Goal: Find specific page/section: Find specific page/section

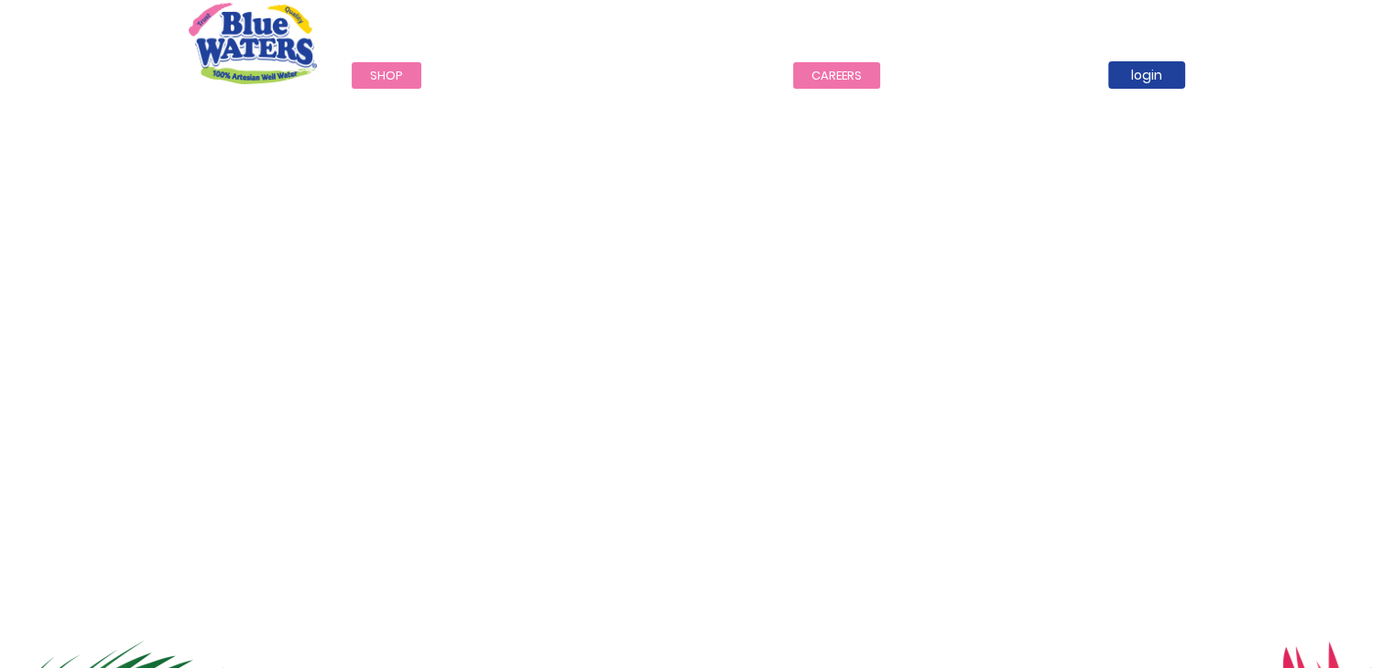
click at [832, 71] on link "careers" at bounding box center [836, 75] width 87 height 27
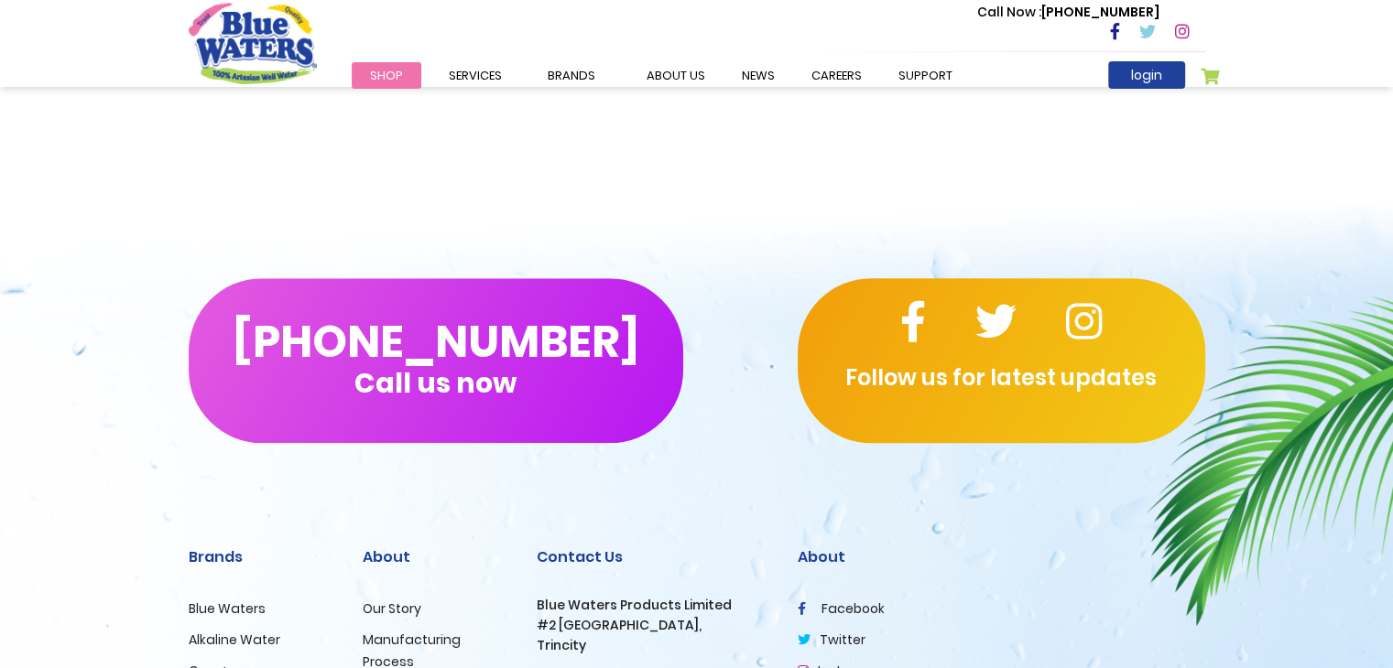
scroll to position [1868, 0]
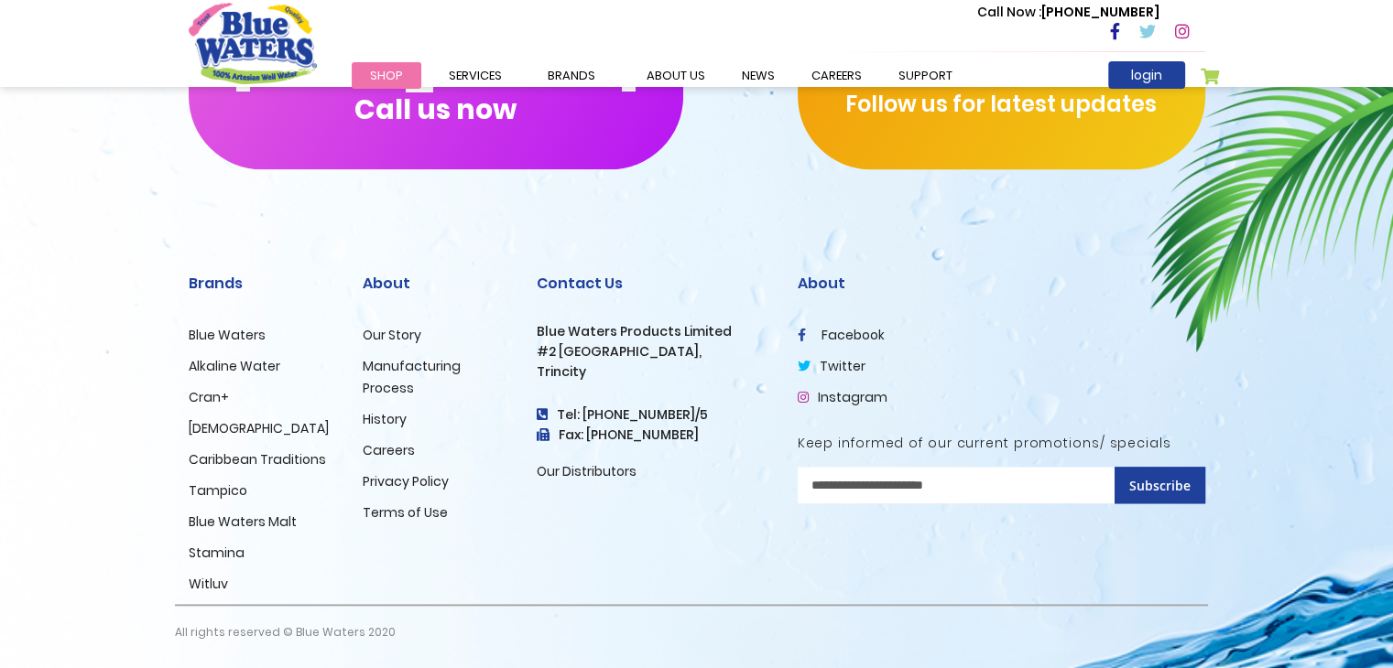
click at [406, 456] on link "Careers" at bounding box center [389, 450] width 52 height 18
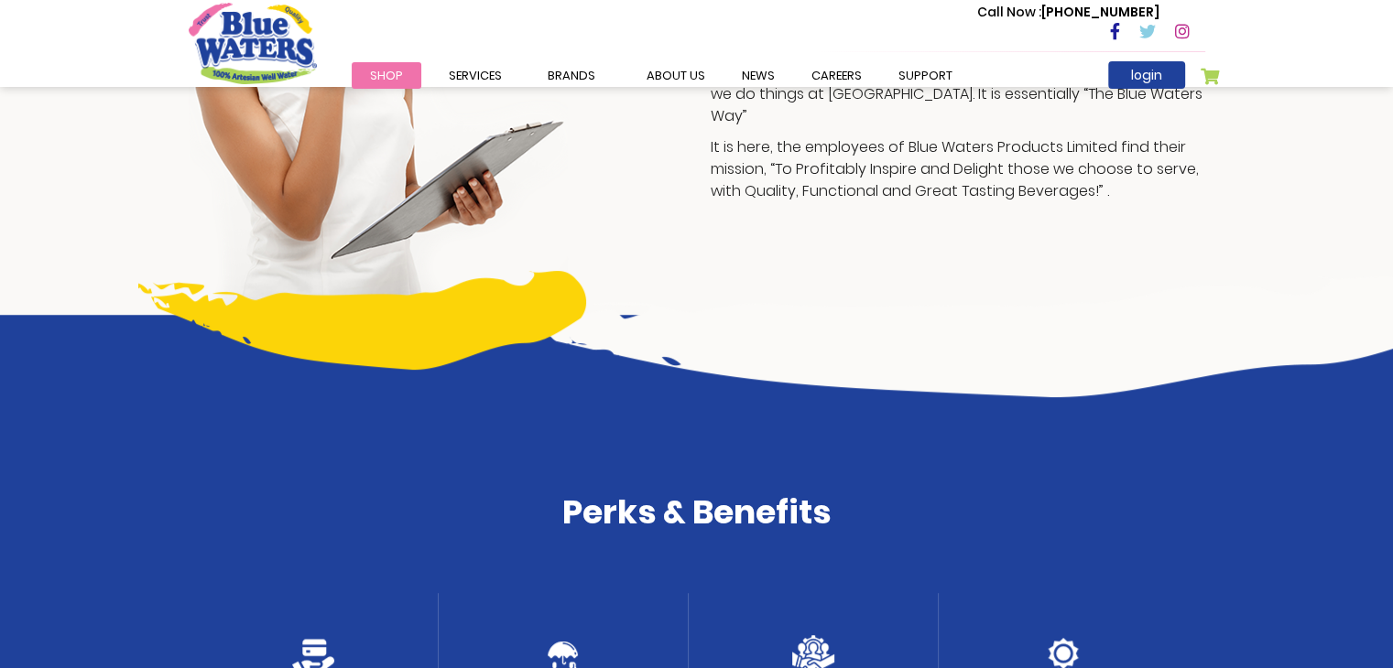
scroll to position [188, 0]
